Goal: Register for event/course

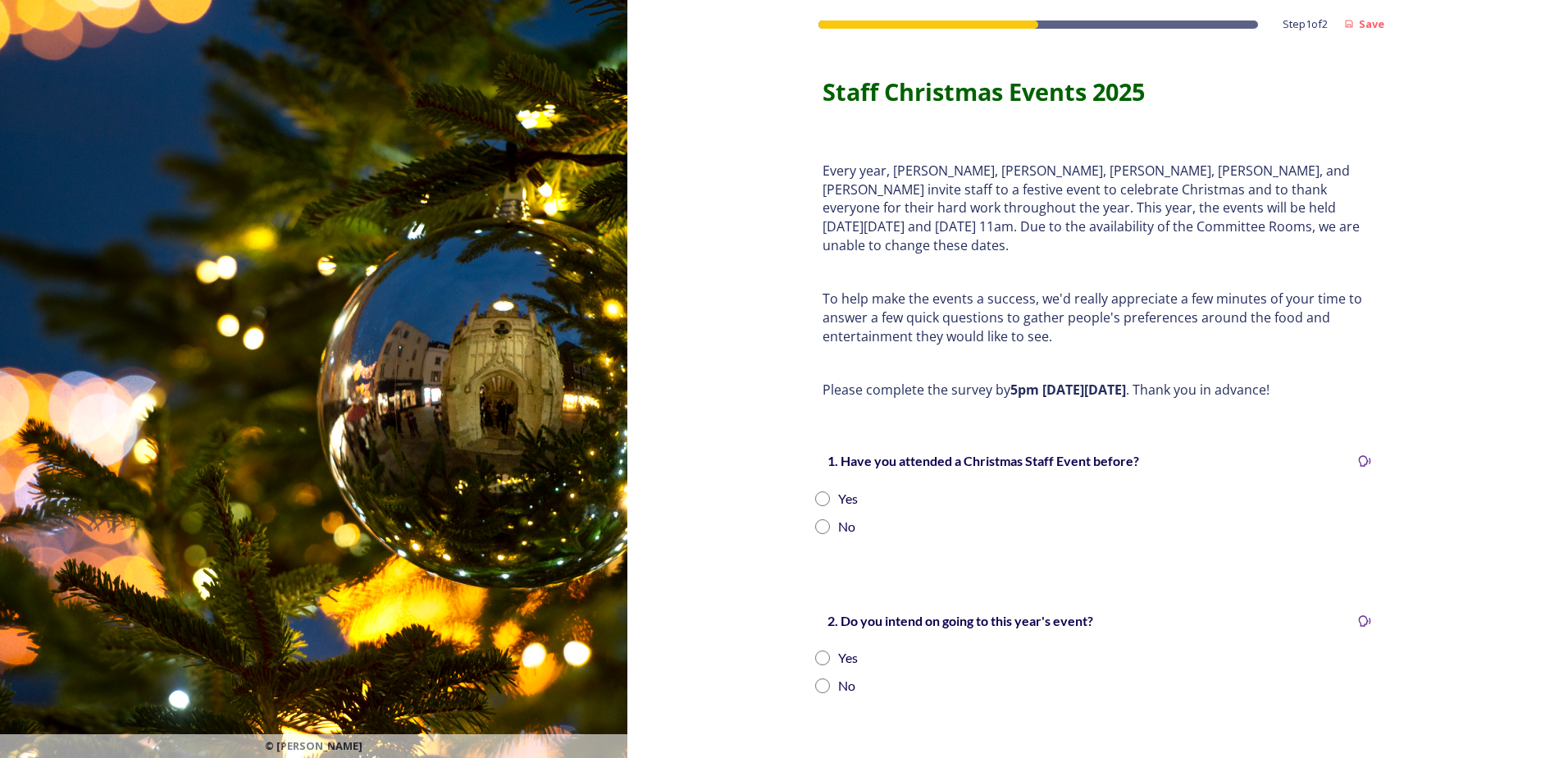
click at [815, 519] on input "radio" at bounding box center [822, 526] width 15 height 15
radio input "true"
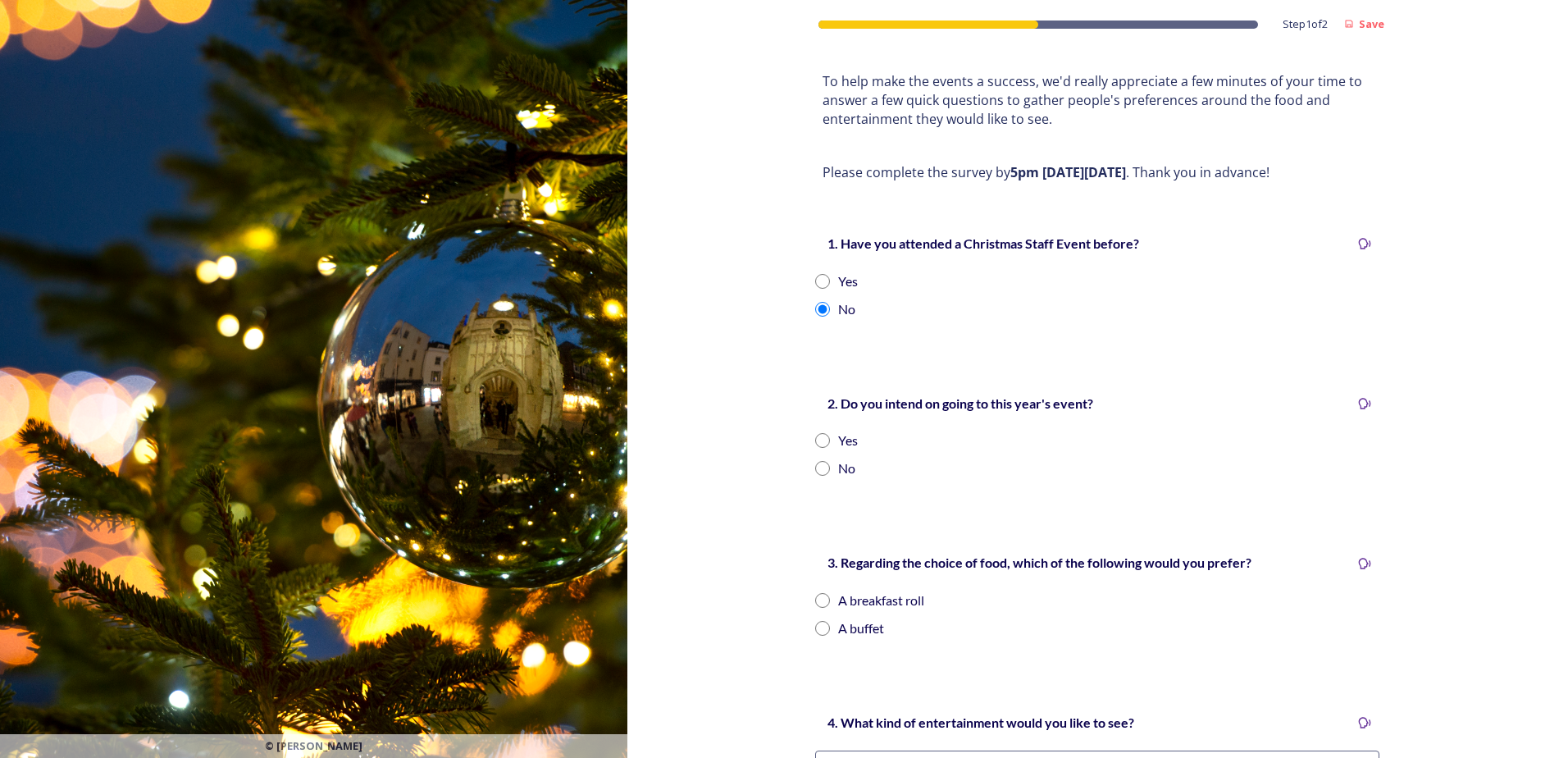
scroll to position [246, 0]
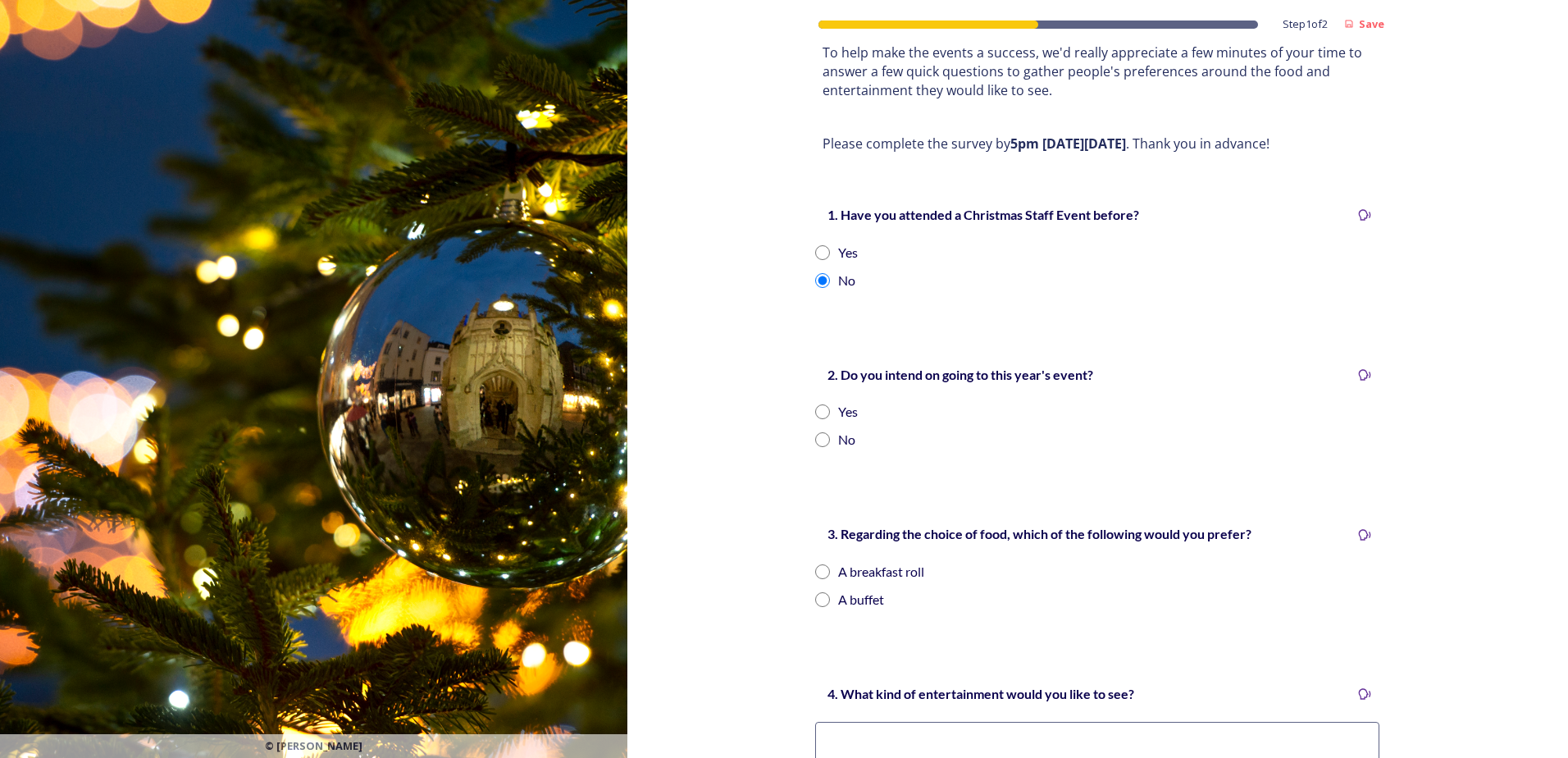
click at [817, 404] on input "radio" at bounding box center [822, 411] width 15 height 15
radio input "true"
click at [818, 565] on input "radio" at bounding box center [822, 571] width 15 height 15
radio input "true"
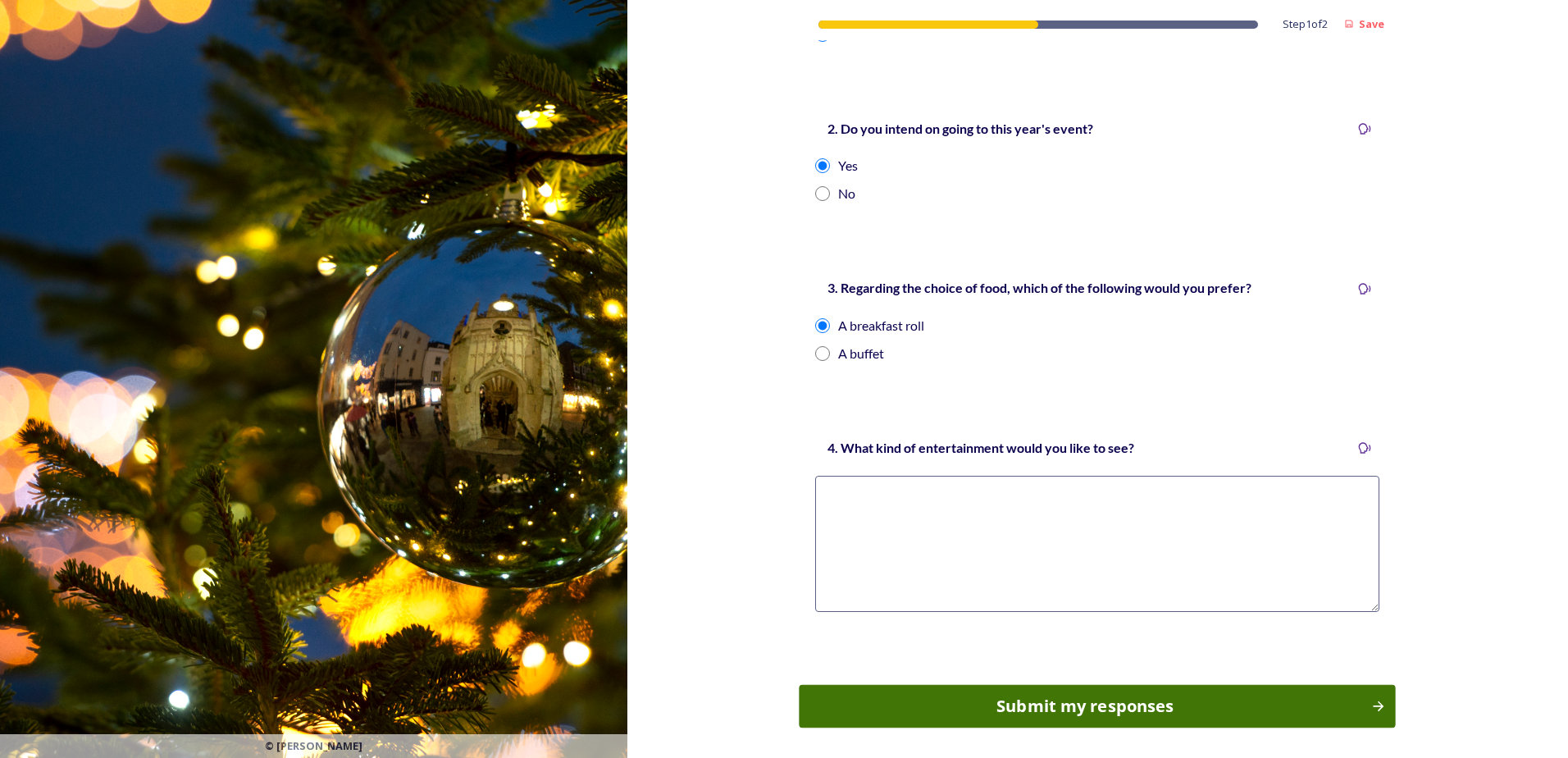
scroll to position [538, 0]
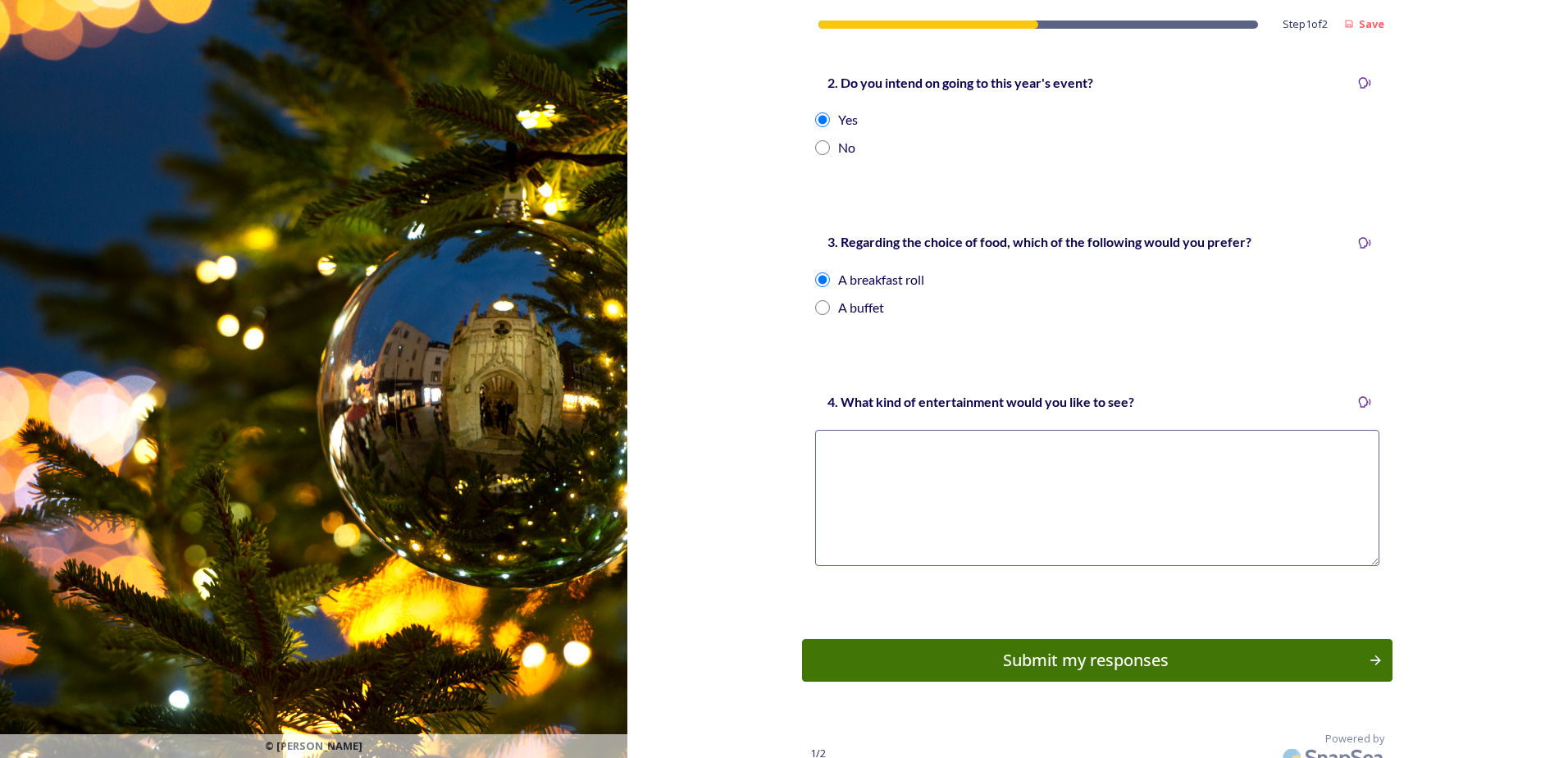
click at [870, 470] on textarea at bounding box center [1097, 498] width 565 height 136
type textarea "Christmas carols"
click at [1118, 647] on div "Submit my responses" at bounding box center [1086, 659] width 555 height 25
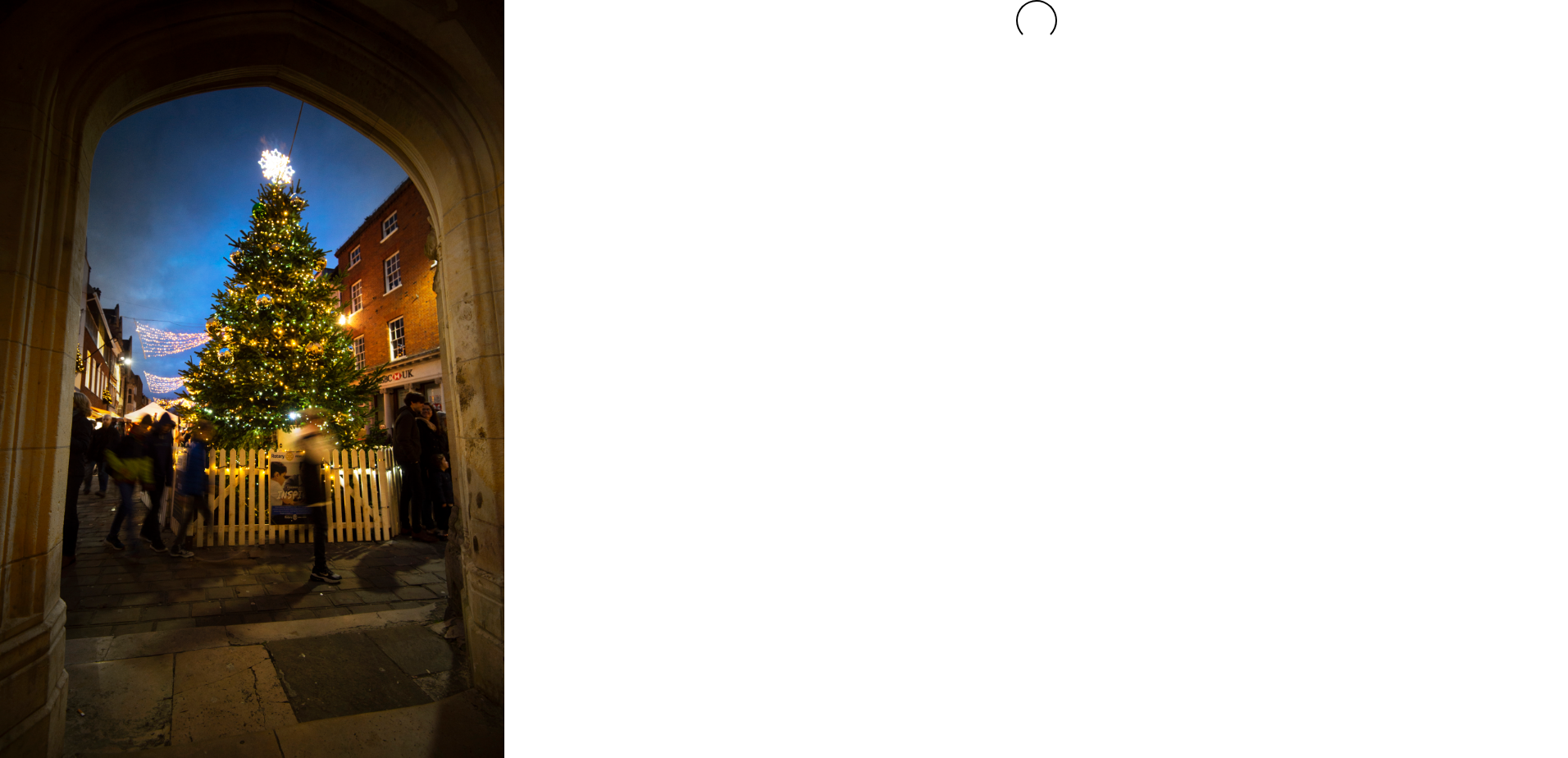
scroll to position [0, 0]
